Goal: Task Accomplishment & Management: Use online tool/utility

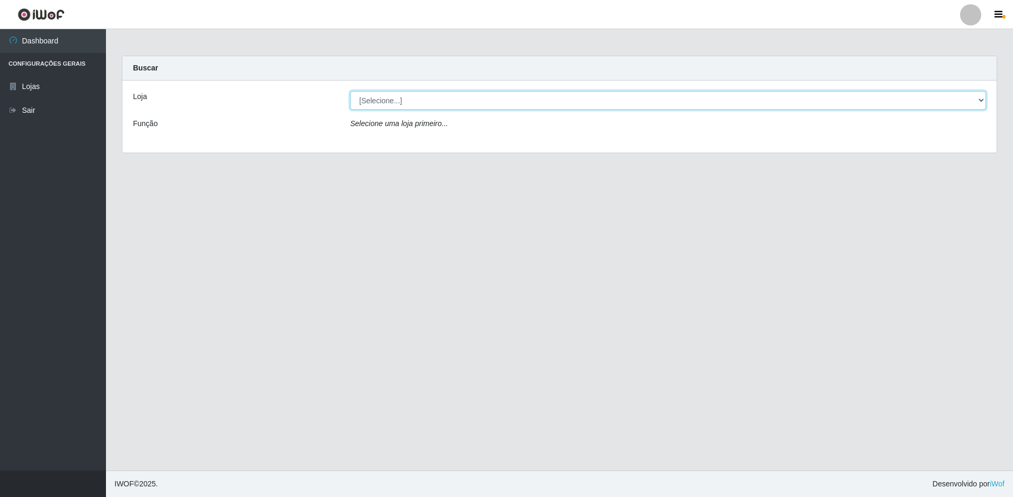
click at [464, 100] on select "[Selecione...] Extraplus - Loja 50 [GEOGRAPHIC_DATA]" at bounding box center [668, 100] width 636 height 19
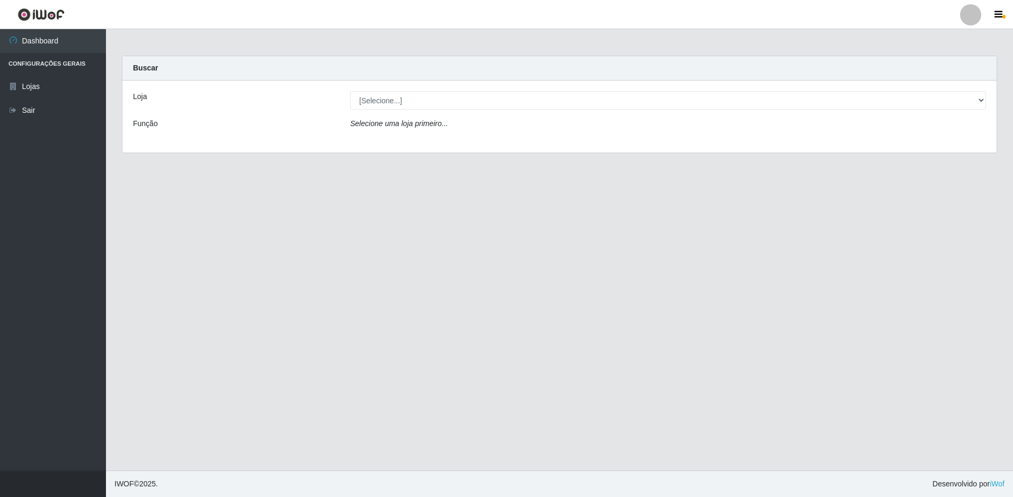
click at [474, 142] on div "Loja [Selecione...] Extraplus - Loja 50 Praia do Canto Função Selecione uma loj…" at bounding box center [559, 117] width 874 height 72
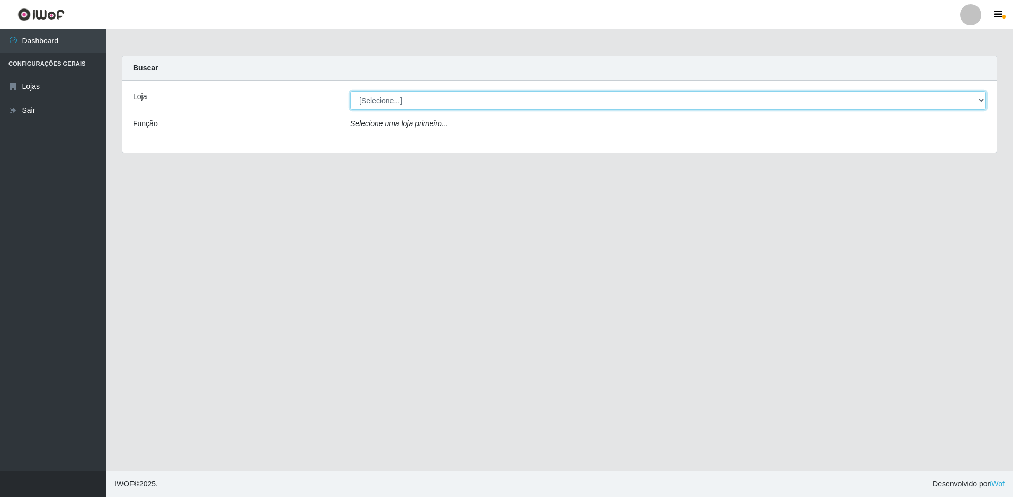
click at [474, 100] on select "[Selecione...] Extraplus - Loja 50 [GEOGRAPHIC_DATA]" at bounding box center [668, 100] width 636 height 19
select select "451"
click at [350, 91] on select "[Selecione...] Extraplus - Loja 50 [GEOGRAPHIC_DATA]" at bounding box center [668, 100] width 636 height 19
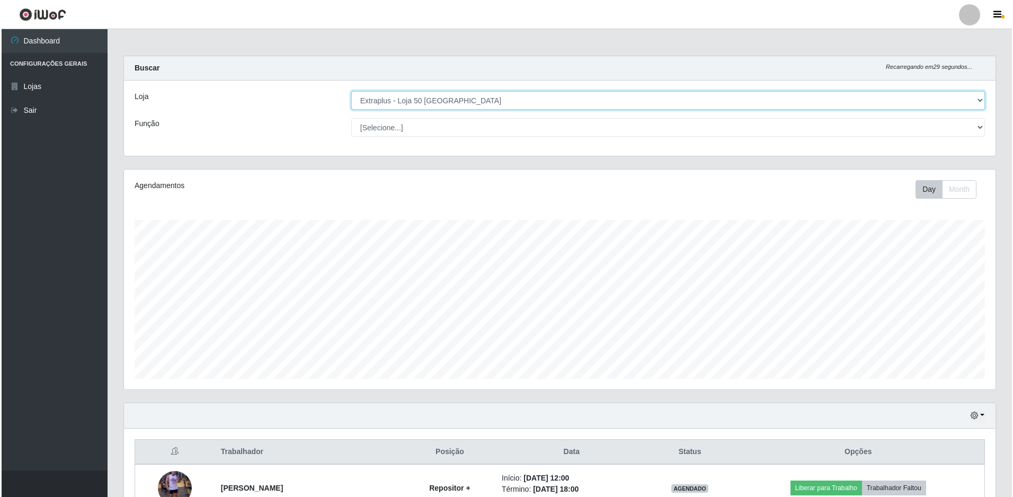
scroll to position [112, 0]
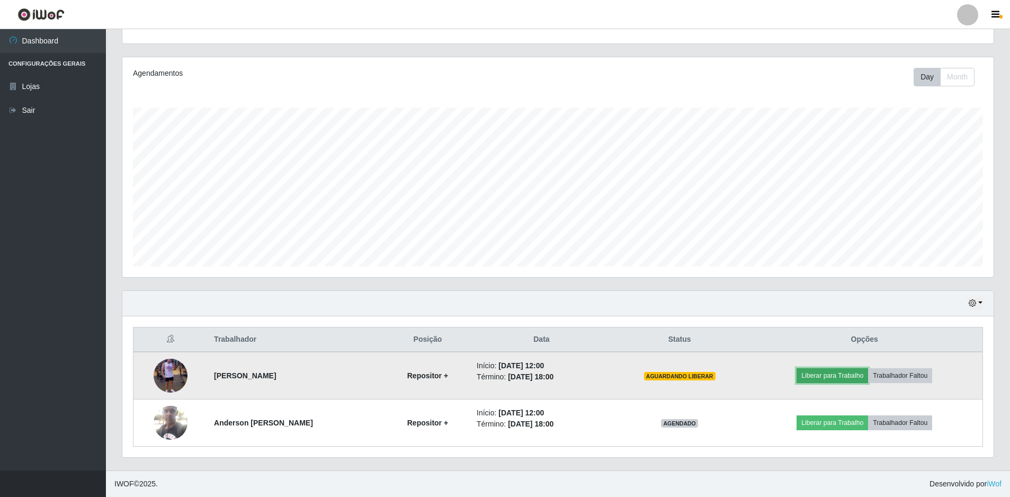
click at [797, 368] on button "Liberar para Trabalho" at bounding box center [833, 375] width 72 height 15
click at [846, 380] on body "Perfil Alterar Senha Sair Dashboard Configurações Gerais Lojas Sair Carregando.…" at bounding box center [506, 192] width 1013 height 609
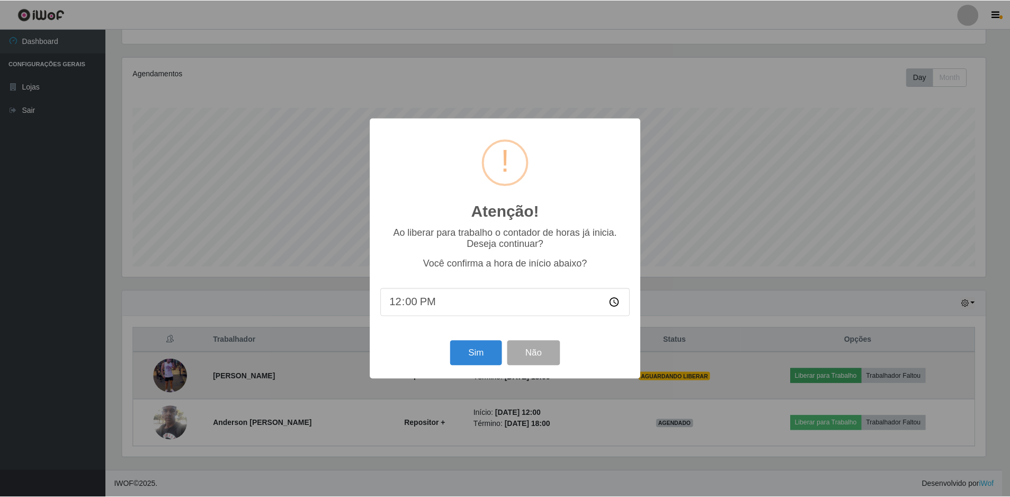
scroll to position [220, 866]
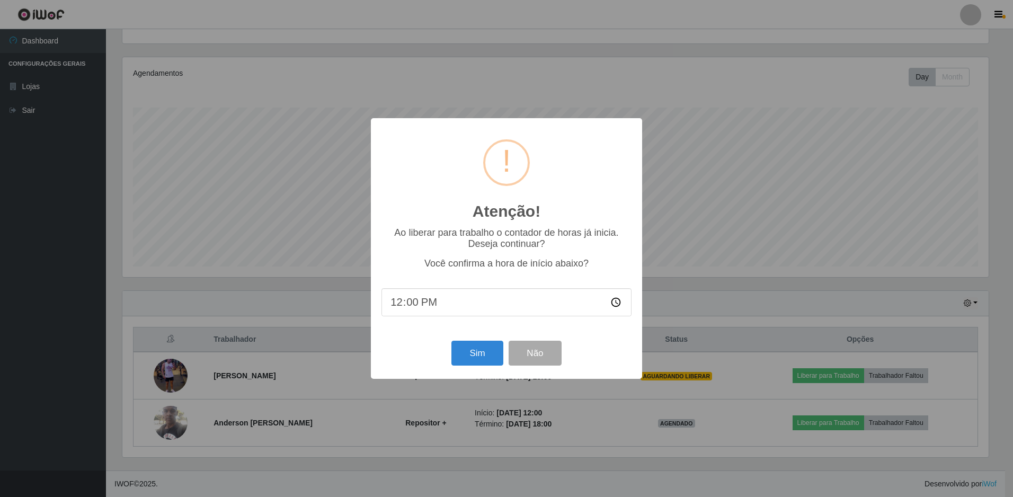
click at [496, 274] on div "Ao liberar para trabalho o contador de horas já inicia. Deseja continuar? Você …" at bounding box center [506, 277] width 250 height 100
click at [490, 360] on button "Sim" at bounding box center [476, 353] width 51 height 25
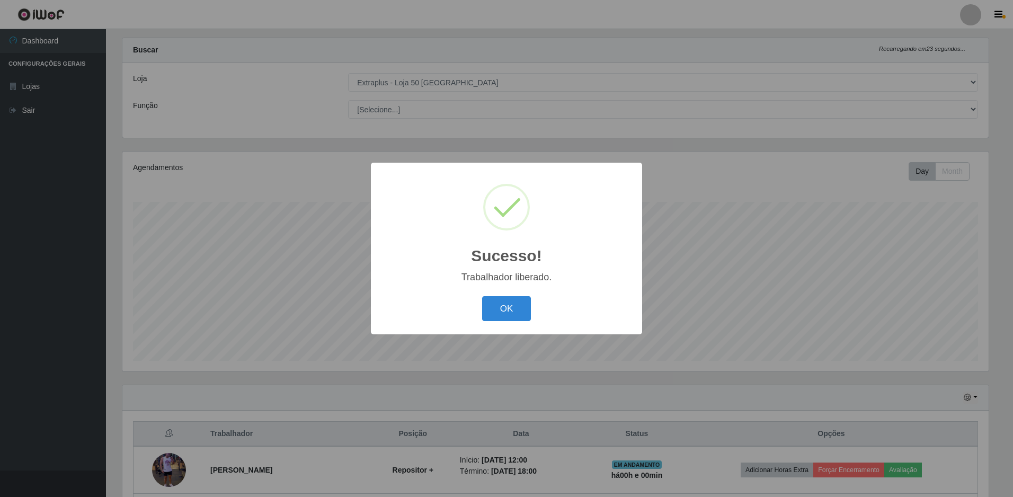
click at [482, 296] on button "OK" at bounding box center [506, 308] width 49 height 25
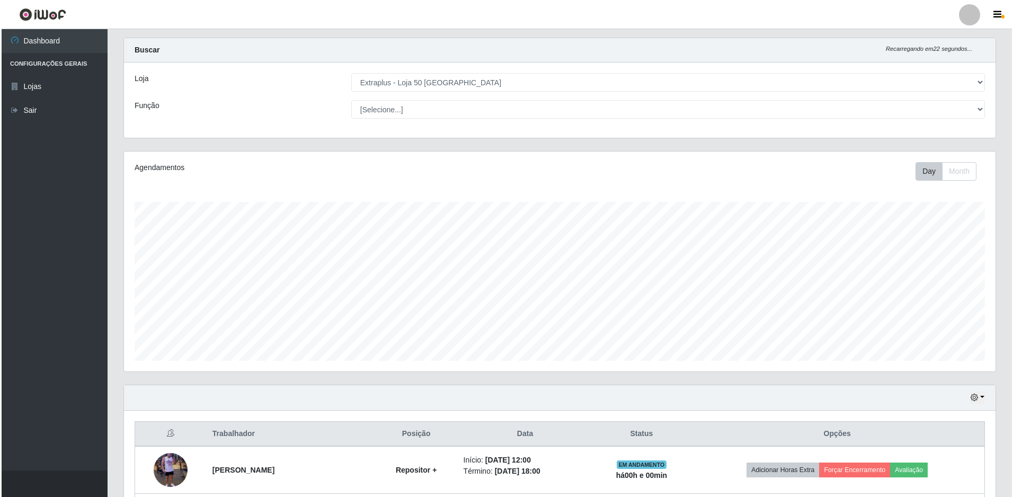
scroll to position [112, 0]
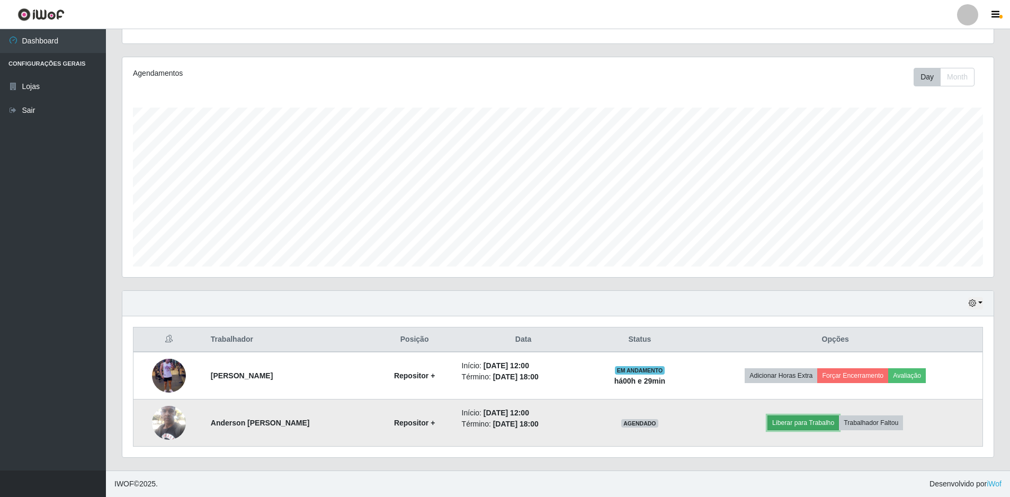
click at [819, 430] on button "Liberar para Trabalho" at bounding box center [804, 422] width 72 height 15
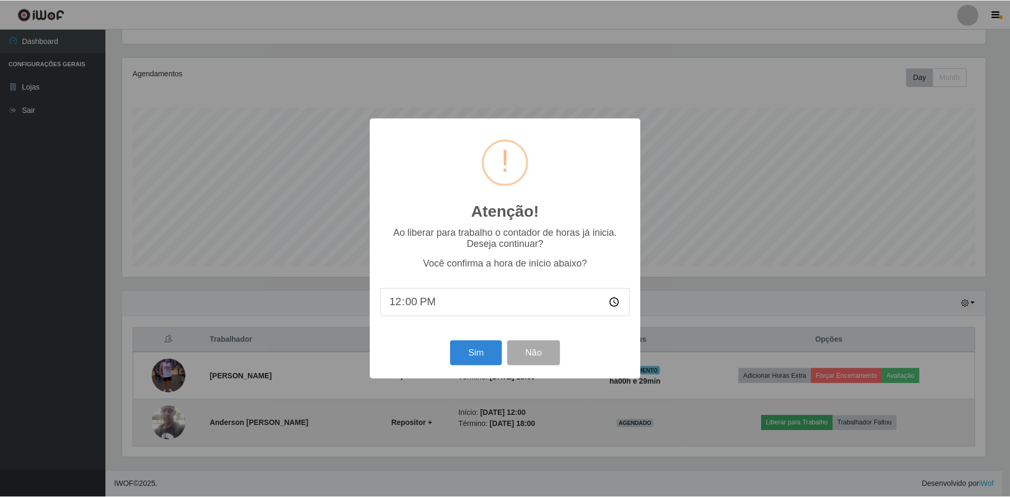
scroll to position [220, 866]
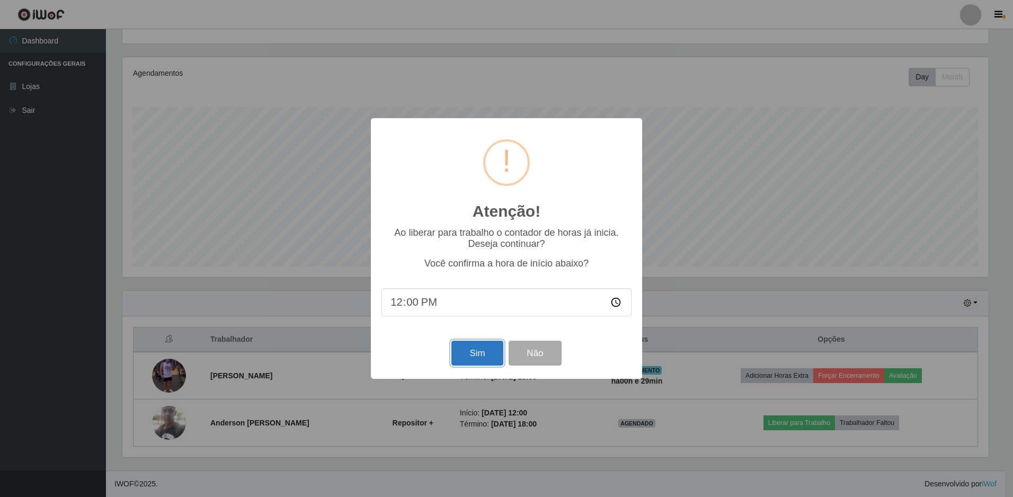
click at [468, 354] on button "Sim" at bounding box center [476, 353] width 51 height 25
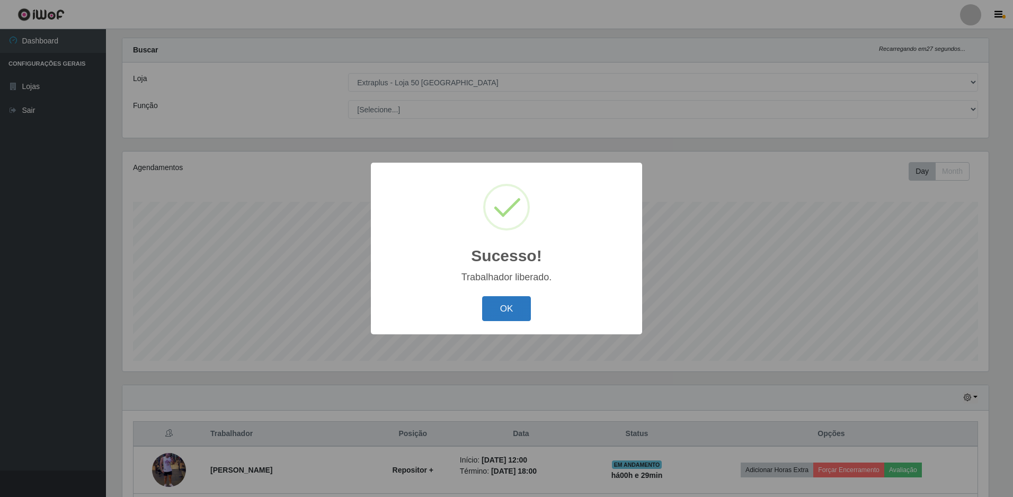
click at [496, 313] on button "OK" at bounding box center [506, 308] width 49 height 25
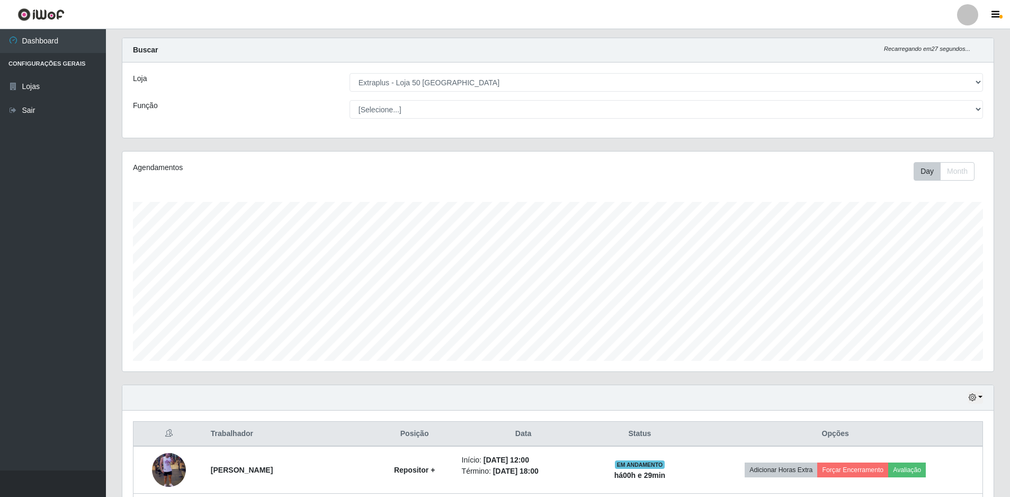
scroll to position [112, 0]
